Goal: Task Accomplishment & Management: Manage account settings

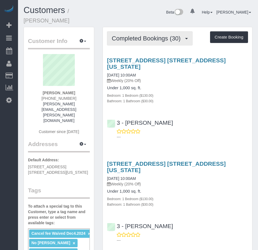
click at [133, 39] on span "Completed Bookings (30)" at bounding box center [148, 38] width 72 height 7
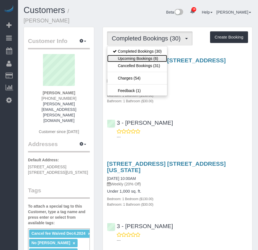
click at [131, 57] on link "Upcoming Bookings (6)" at bounding box center [137, 58] width 60 height 7
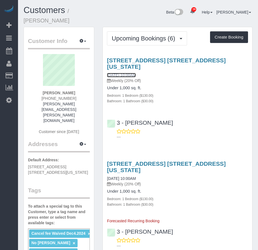
click at [129, 75] on link "09/18/2025 10:00AM" at bounding box center [121, 75] width 29 height 4
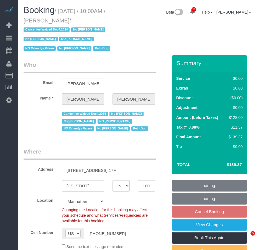
select select "NY"
select select "1"
select select "spot3"
select select "object:1533"
select select "number:56"
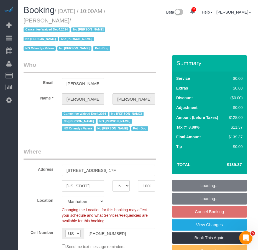
select select "number:70"
select select "number:13"
select select "number:5"
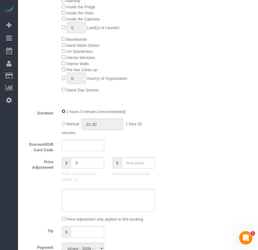
scroll to position [444, 0]
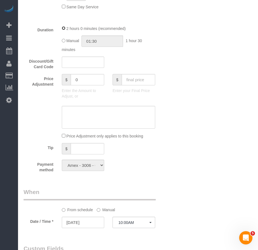
select select "spot59"
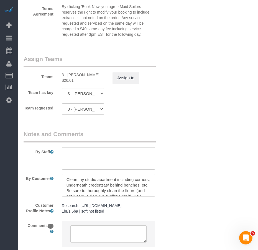
scroll to position [777, 0]
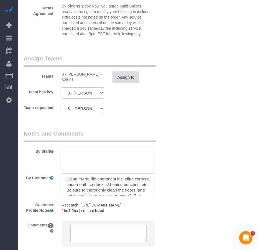
click at [126, 76] on button "Assign to" at bounding box center [126, 78] width 27 height 12
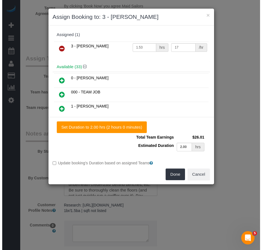
scroll to position [771, 0]
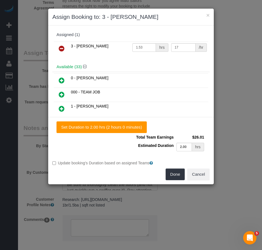
click at [61, 49] on icon at bounding box center [62, 48] width 6 height 7
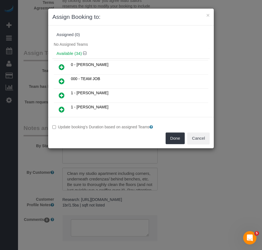
click at [61, 97] on icon at bounding box center [62, 95] width 6 height 7
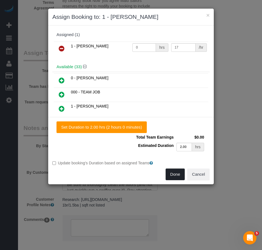
click at [172, 176] on button "Done" at bounding box center [175, 175] width 19 height 12
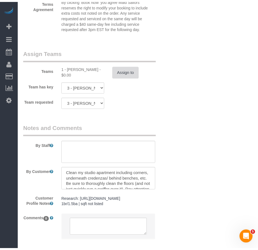
scroll to position [777, 0]
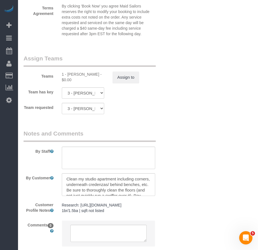
click at [161, 111] on div "Team requested 3 - [PERSON_NAME] 000- [PERSON_NAME] 000 - Partnerships 000 - TE…" at bounding box center [95, 108] width 153 height 11
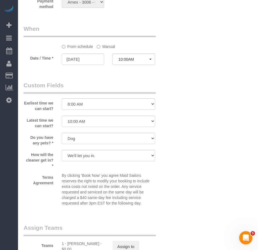
scroll to position [693, 0]
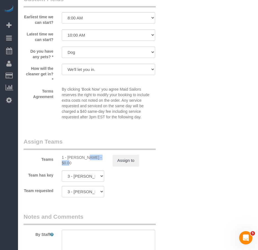
drag, startPoint x: 68, startPoint y: 158, endPoint x: 89, endPoint y: 157, distance: 20.9
click at [89, 157] on div "1 - [PERSON_NAME] - $0.00" at bounding box center [83, 160] width 43 height 11
copy div "Abdoulaye S"
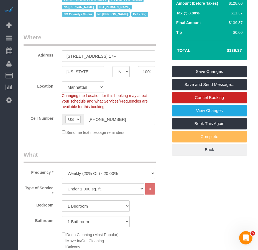
scroll to position [83, 0]
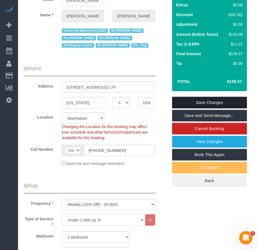
drag, startPoint x: 196, startPoint y: 102, endPoint x: 46, endPoint y: 121, distance: 151.0
click at [196, 102] on link "Save Changes" at bounding box center [209, 103] width 75 height 12
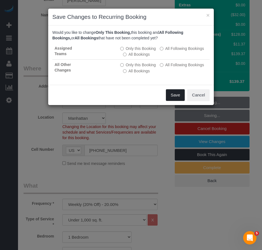
drag, startPoint x: 170, startPoint y: 95, endPoint x: 153, endPoint y: 99, distance: 18.0
click at [170, 95] on button "Save" at bounding box center [175, 95] width 19 height 12
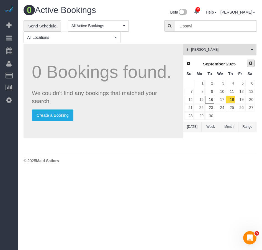
click at [251, 62] on span "Next" at bounding box center [251, 63] width 4 height 4
click at [190, 99] on link "12" at bounding box center [188, 99] width 9 height 7
click at [214, 50] on span "3 - [PERSON_NAME]" at bounding box center [218, 49] width 63 height 5
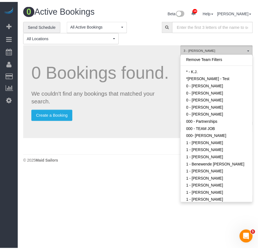
scroll to position [459, 0]
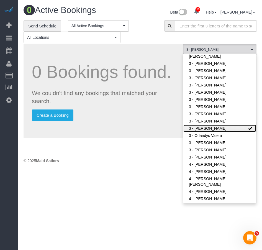
click at [209, 128] on link "3 - [PERSON_NAME]" at bounding box center [220, 128] width 73 height 7
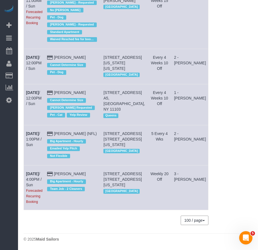
scroll to position [0, 0]
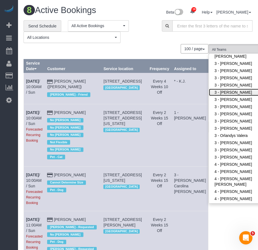
click at [209, 92] on link "3 - [PERSON_NAME]" at bounding box center [245, 92] width 72 height 7
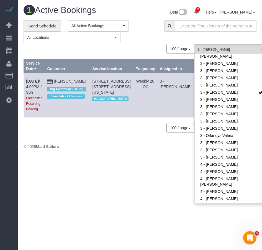
drag, startPoint x: 35, startPoint y: 93, endPoint x: 24, endPoint y: 82, distance: 15.3
click at [24, 82] on td "[DATE] 4:00PM / Sun Forecasted Recurring Booking" at bounding box center [34, 95] width 21 height 45
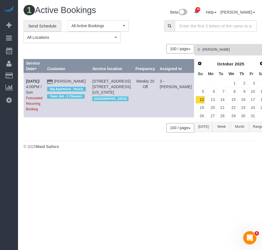
copy link "[DATE] 4:00PM / Sun"
drag, startPoint x: 72, startPoint y: 1, endPoint x: 109, endPoint y: 125, distance: 130.0
click at [99, 175] on body "19 Beta Your Notifications You have 0 alerts × You have 4 to charge for [DATE] …" at bounding box center [131, 125] width 262 height 250
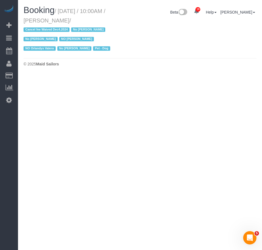
select select "NY"
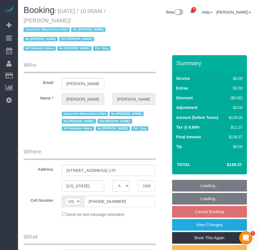
select select "object:4593"
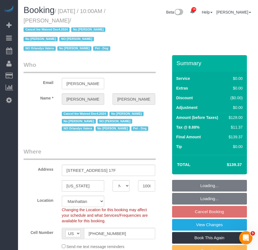
select select "string:stripe-pm_1PIFEU4VGloSiKo7CSk93776"
select select "1"
select select "spot115"
select select "number:56"
select select "number:70"
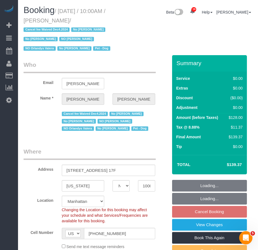
select select "number:13"
select select "number:5"
select select "object:4707"
select select "1"
